Goal: Download file/media

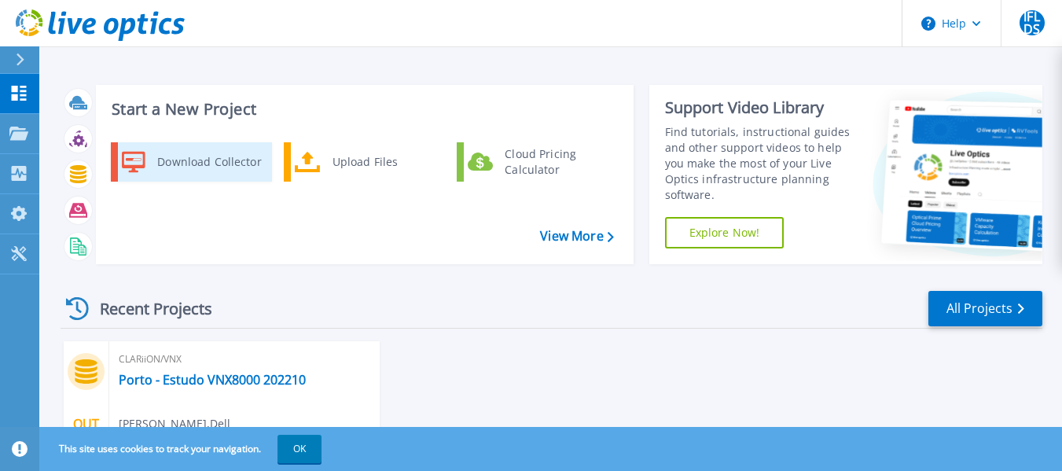
click at [168, 160] on div "Download Collector" at bounding box center [208, 161] width 119 height 31
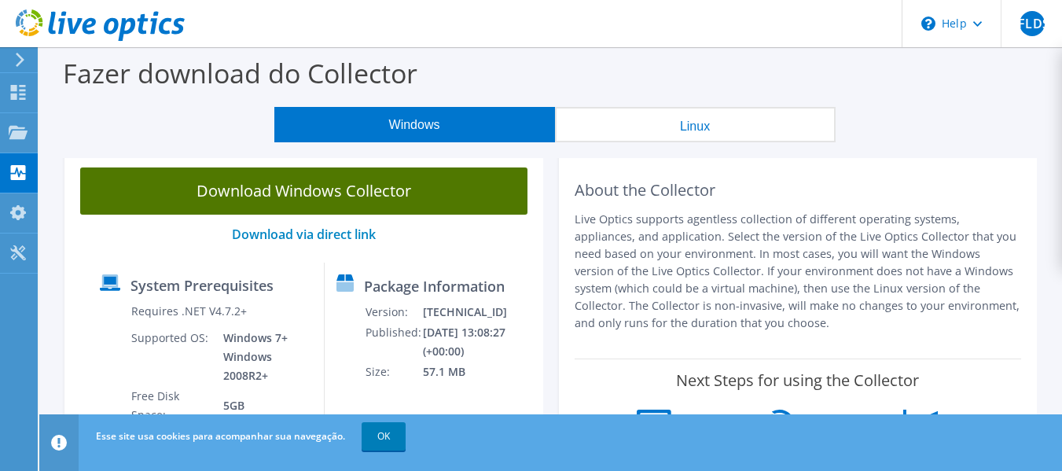
click at [252, 187] on link "Download Windows Collector" at bounding box center [303, 190] width 447 height 47
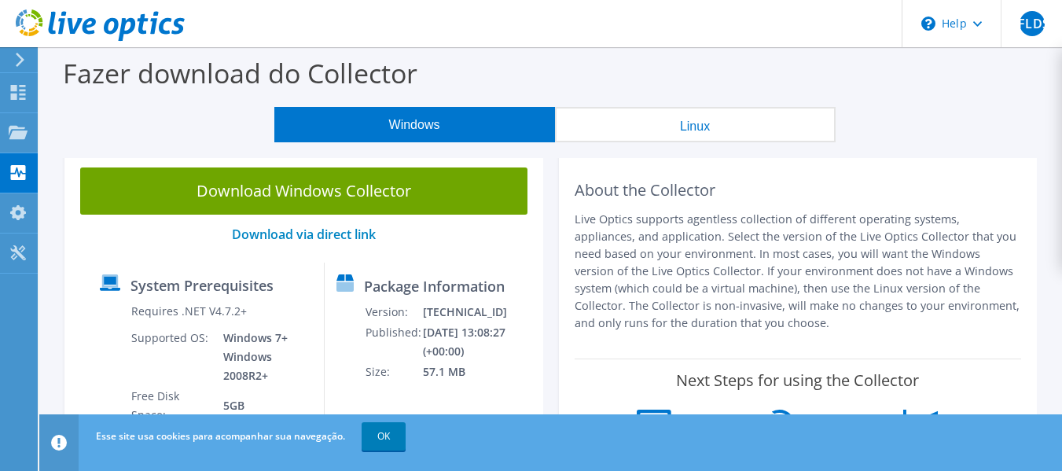
click at [366, 34] on header "IFLDS Usuário Final Italo Fernando Lopes dos Santos italo.lopes@portoseguro.com…" at bounding box center [531, 23] width 1062 height 47
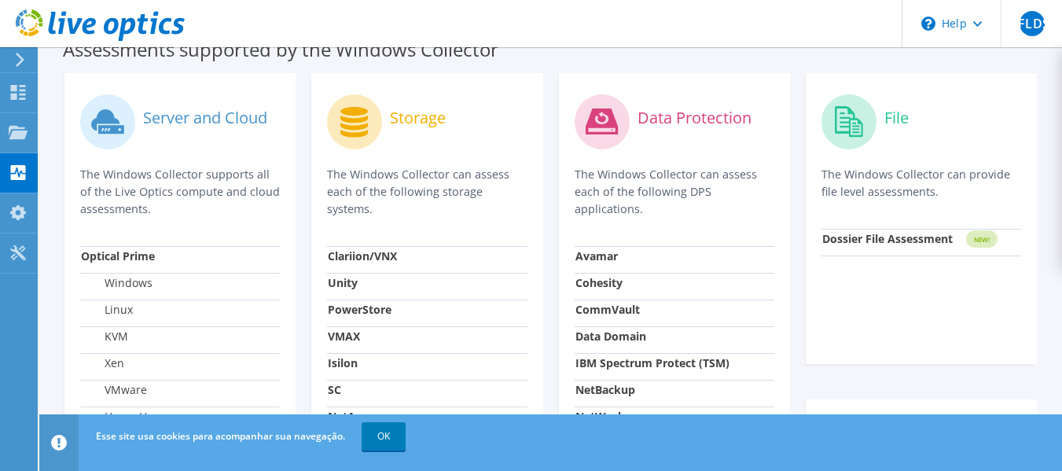
scroll to position [393, 0]
